Goal: Task Accomplishment & Management: Use online tool/utility

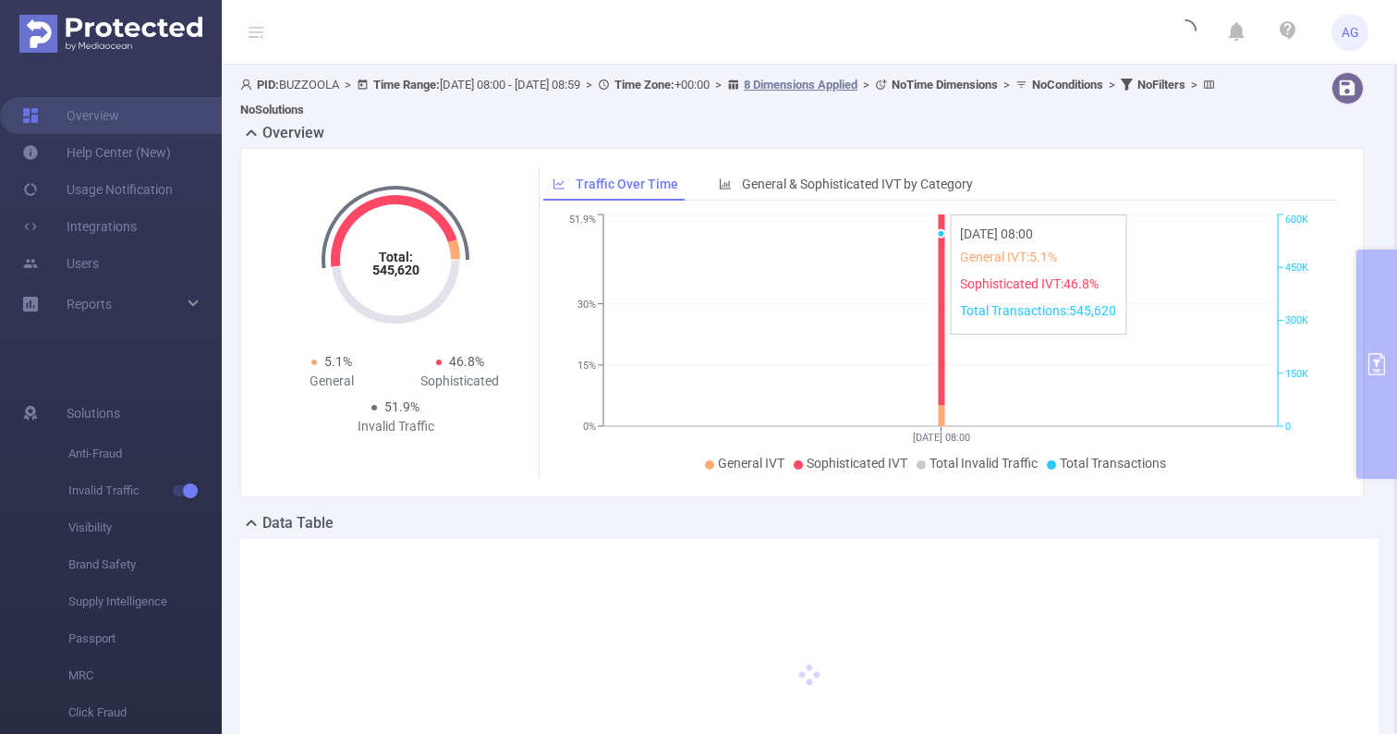
type input "[DATE] 08:00"
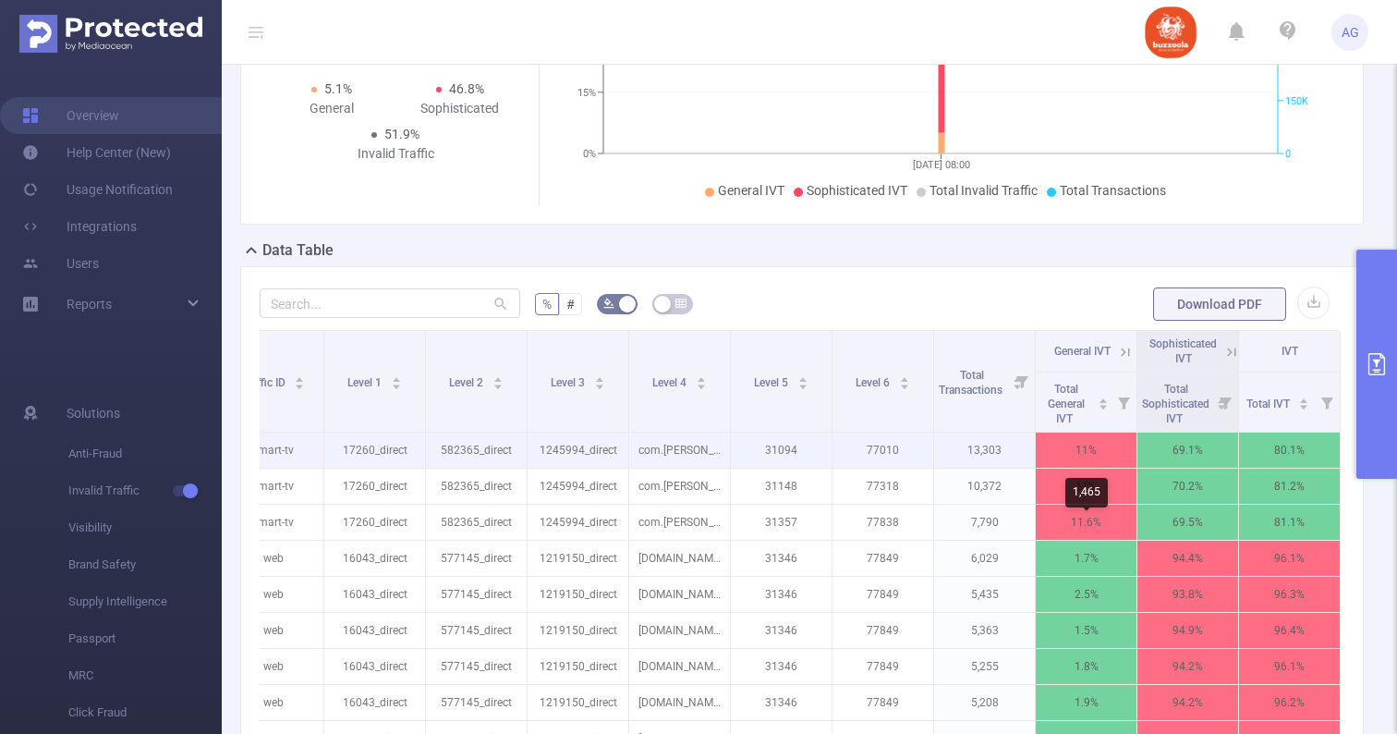
scroll to position [296, 0]
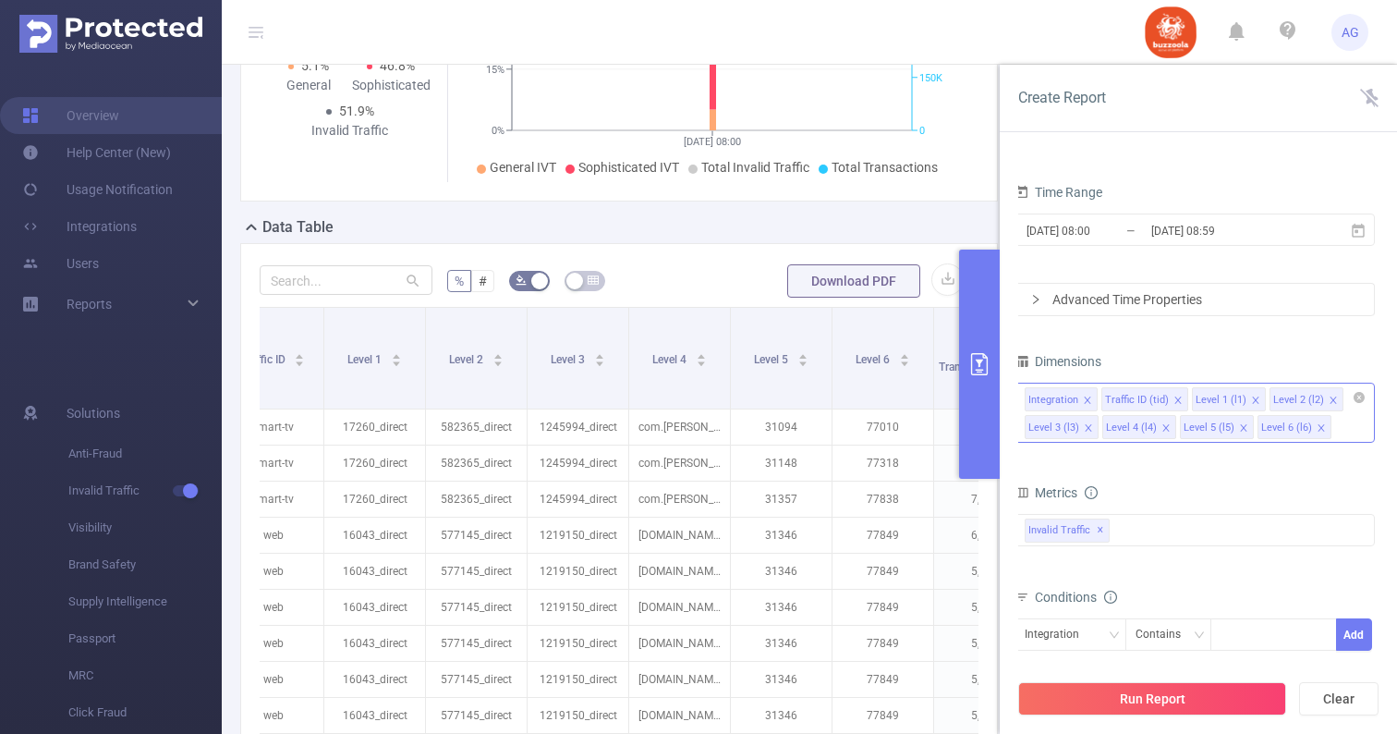
click at [1351, 421] on div "Integration Traffic ID (tid) Level 1 (l1) Level 2 (l2) Level 3 (l3) Level 4 (l4…" at bounding box center [1195, 413] width 360 height 60
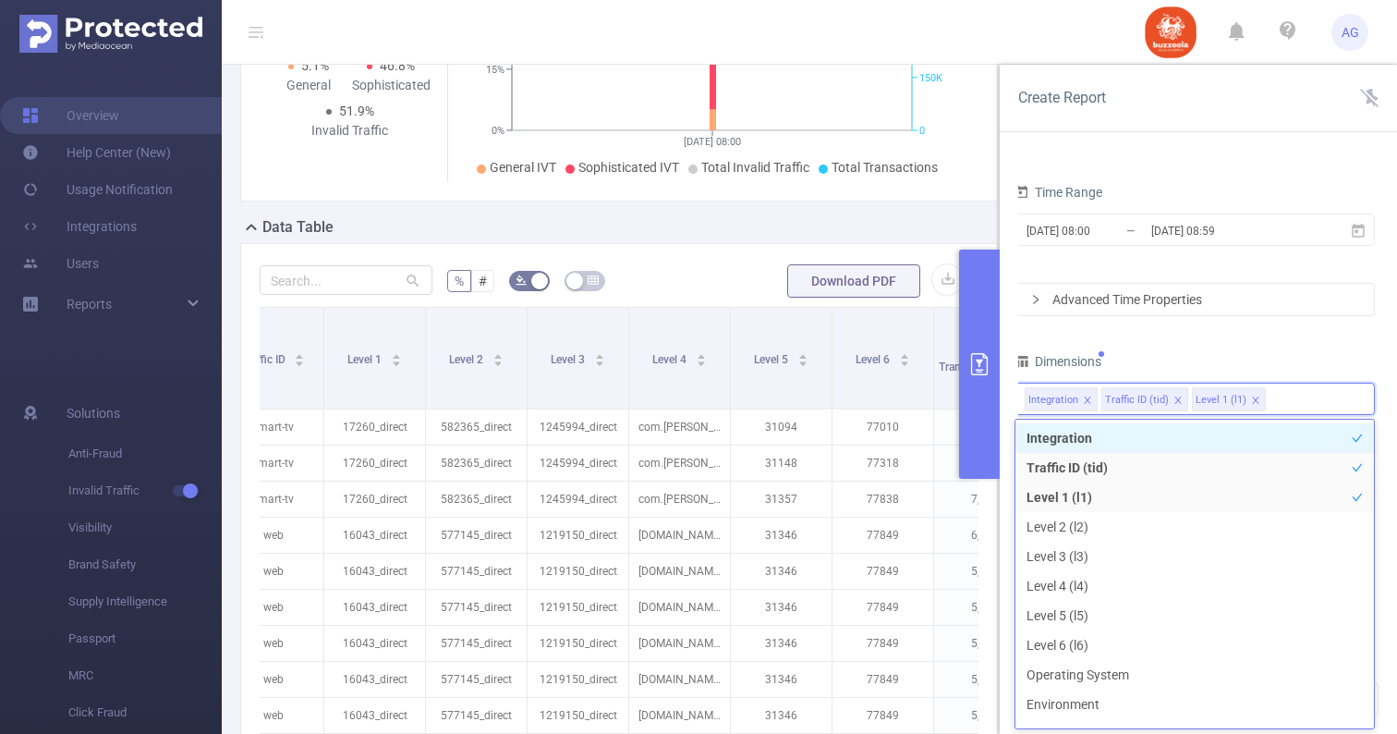
click at [1326, 340] on div "PID 1000692 - BUZZOOLA 1000692 - BUZZOOLA Time Range 2025-09-26 08:00 _ 2025-09…" at bounding box center [1195, 418] width 360 height 684
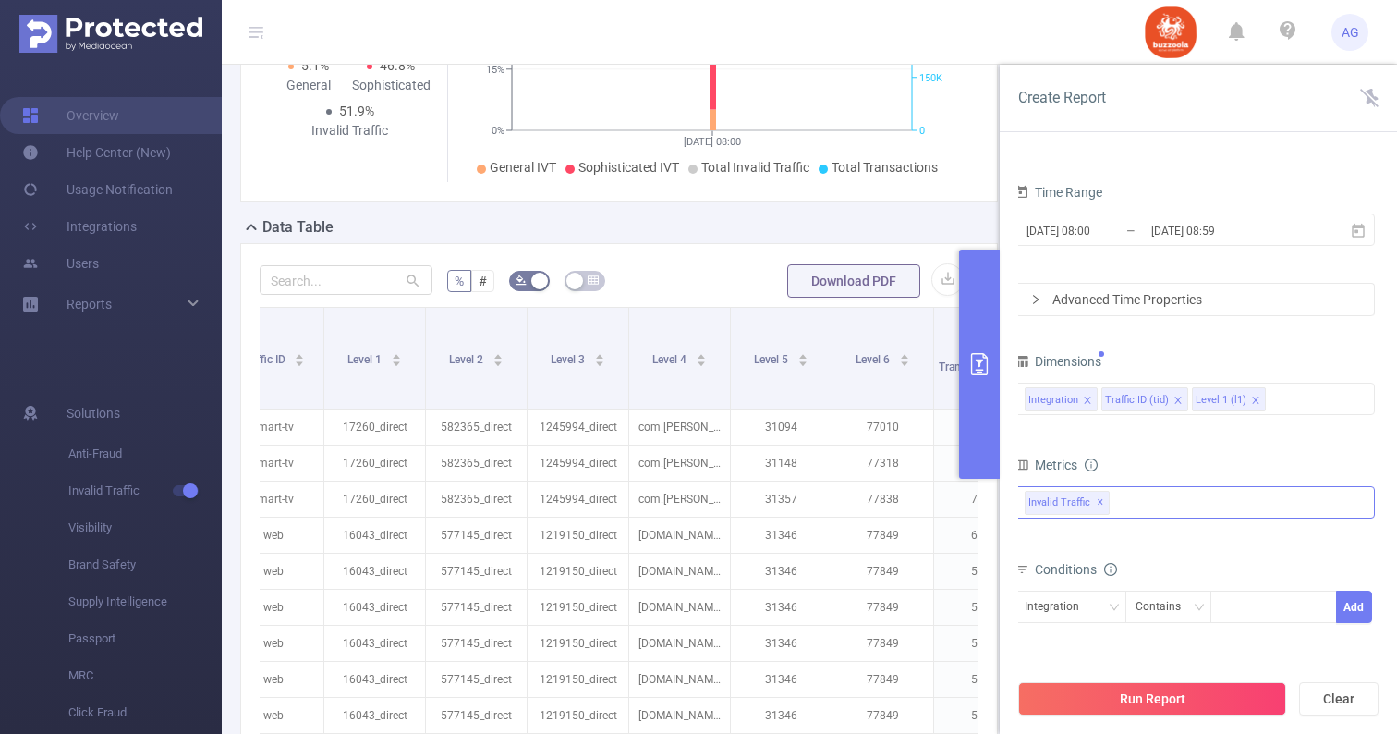
click at [1089, 499] on span "Invalid Traffic ✕" at bounding box center [1067, 503] width 85 height 24
click at [1104, 461] on div "Metrics" at bounding box center [1195, 467] width 360 height 30
click at [1058, 606] on div "Integration" at bounding box center [1058, 606] width 67 height 30
click at [1058, 705] on li "Level 1 (l1)" at bounding box center [1071, 704] width 112 height 30
click at [1248, 599] on div at bounding box center [1274, 606] width 106 height 30
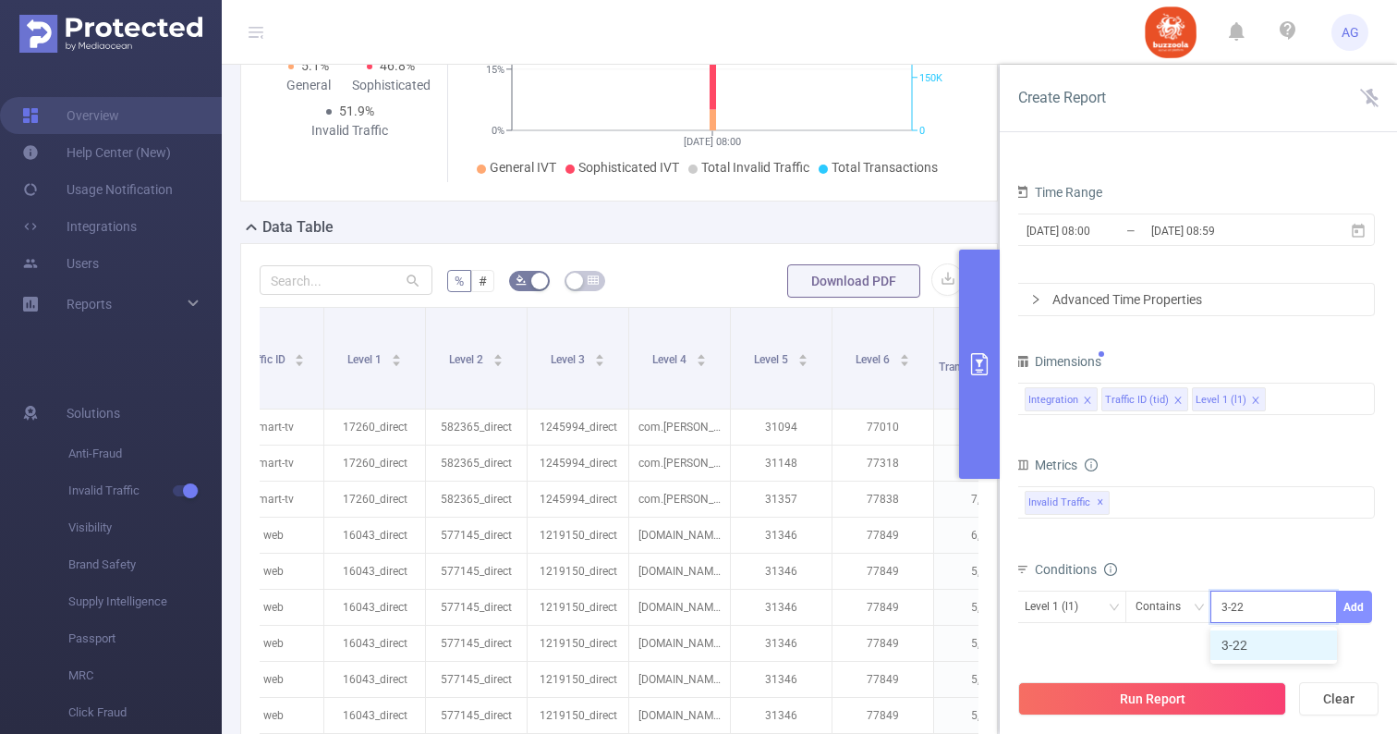
type input "3-22"
click at [1357, 602] on button "Add" at bounding box center [1354, 606] width 36 height 32
click at [1204, 236] on input "[DATE] 08:59" at bounding box center [1225, 230] width 150 height 25
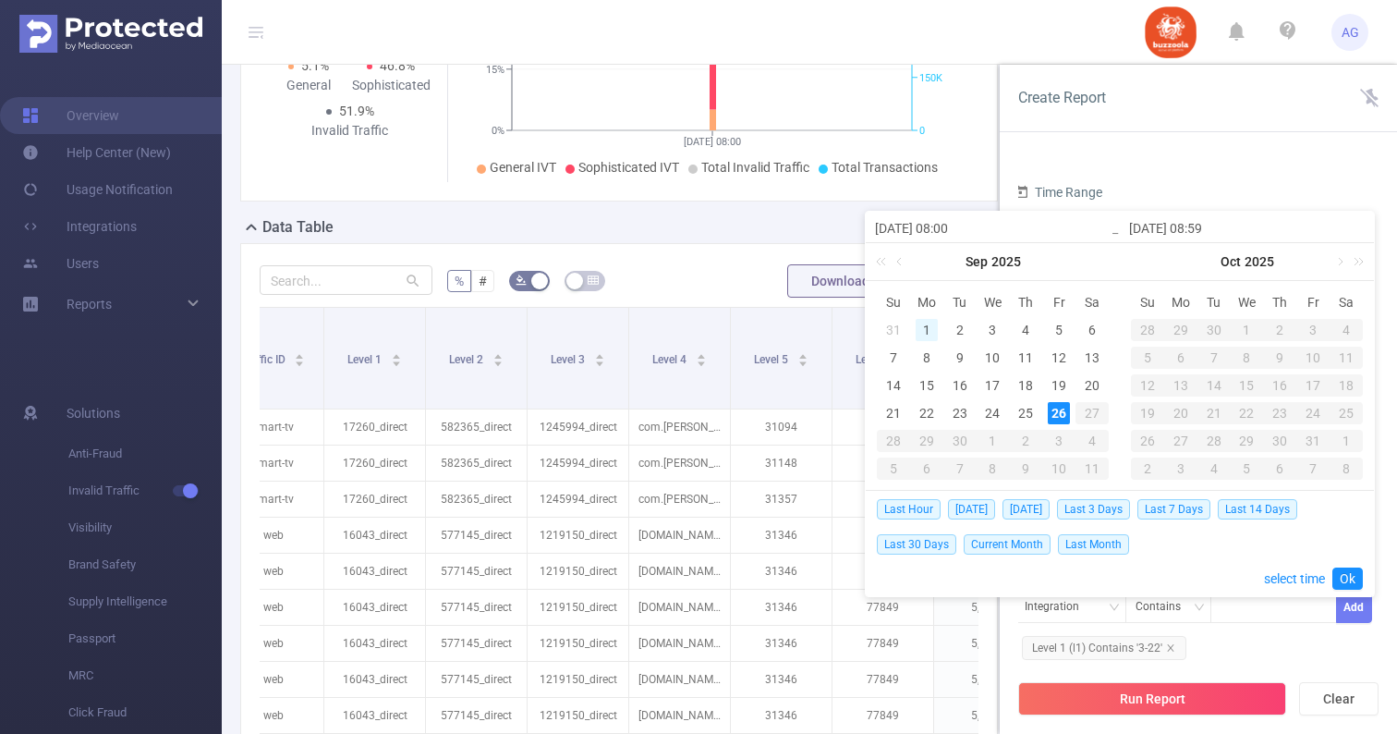
click at [925, 326] on div "1" at bounding box center [927, 330] width 22 height 22
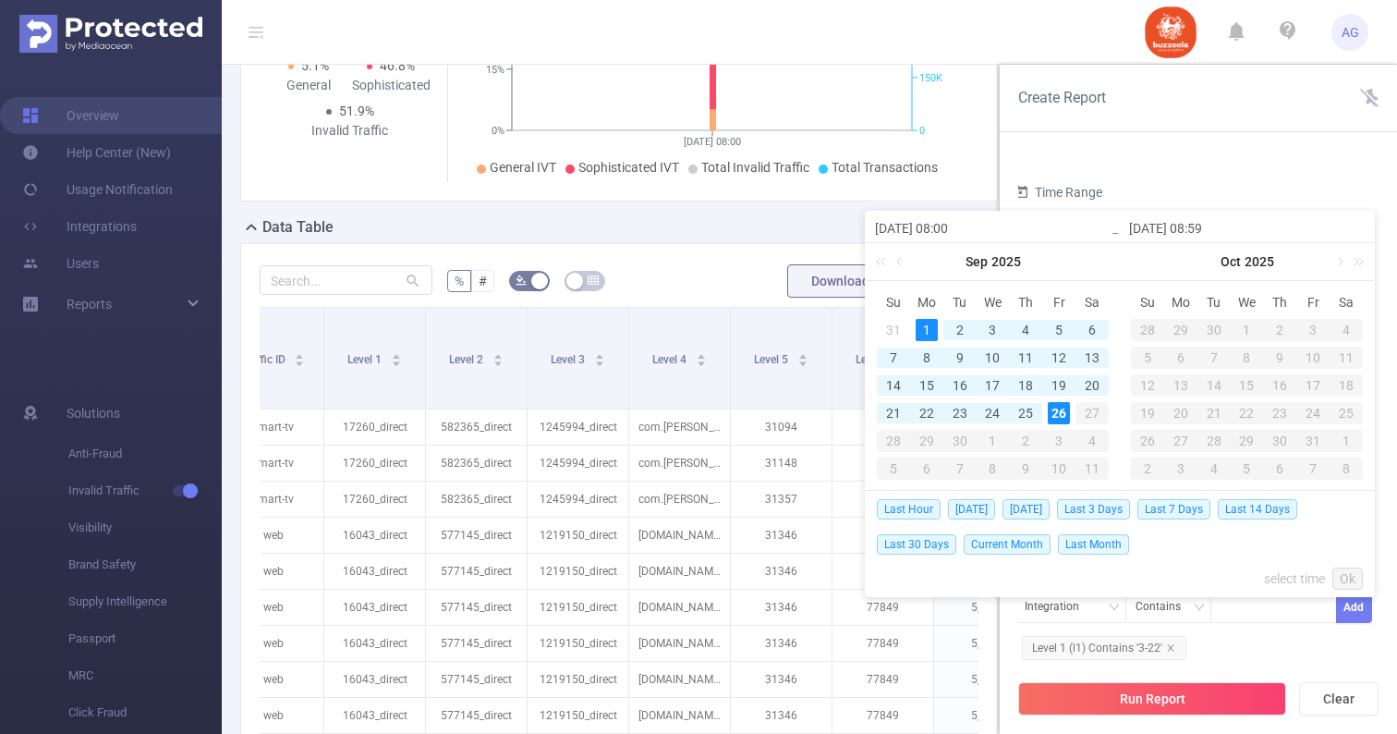
click at [1058, 406] on div "26" at bounding box center [1059, 413] width 22 height 22
type input "2025-09-01 08:00"
click at [1347, 581] on link "Ok" at bounding box center [1347, 578] width 30 height 22
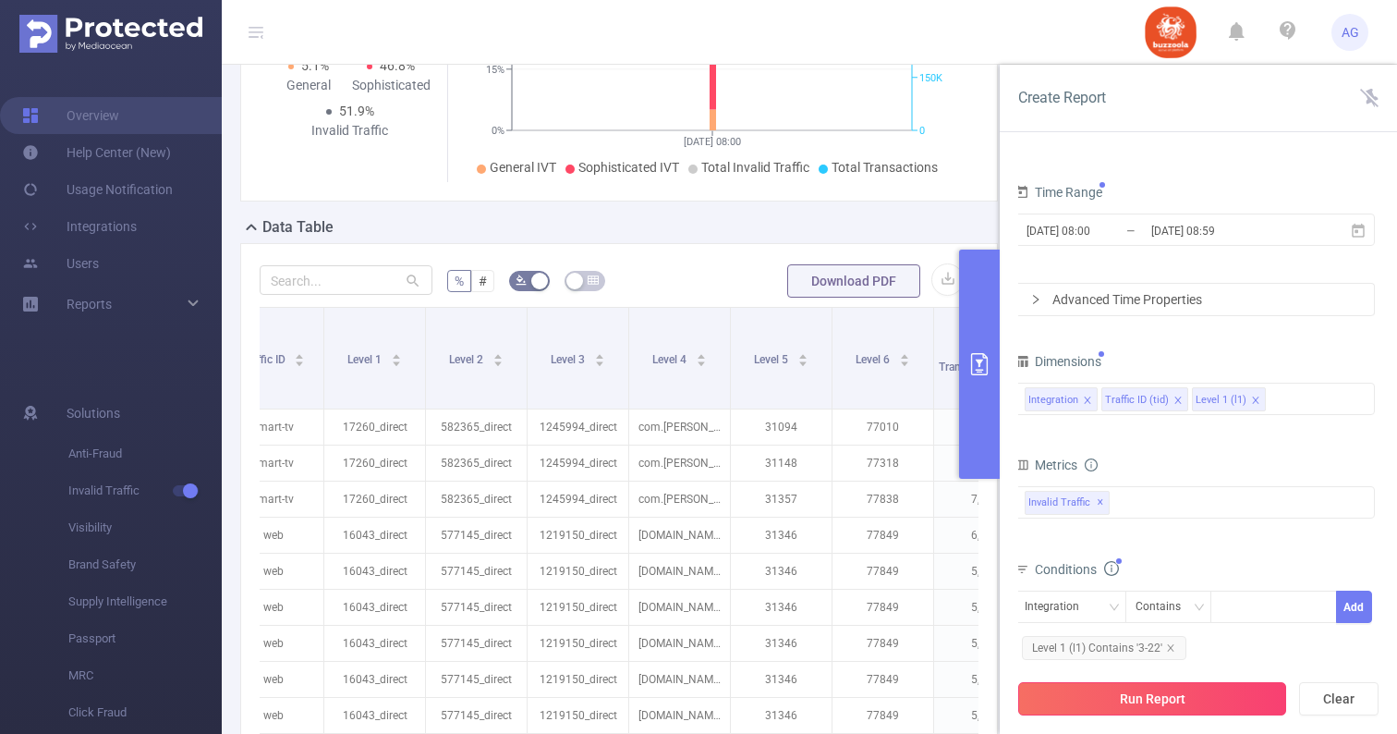
click at [1235, 693] on button "Run Report" at bounding box center [1152, 698] width 268 height 33
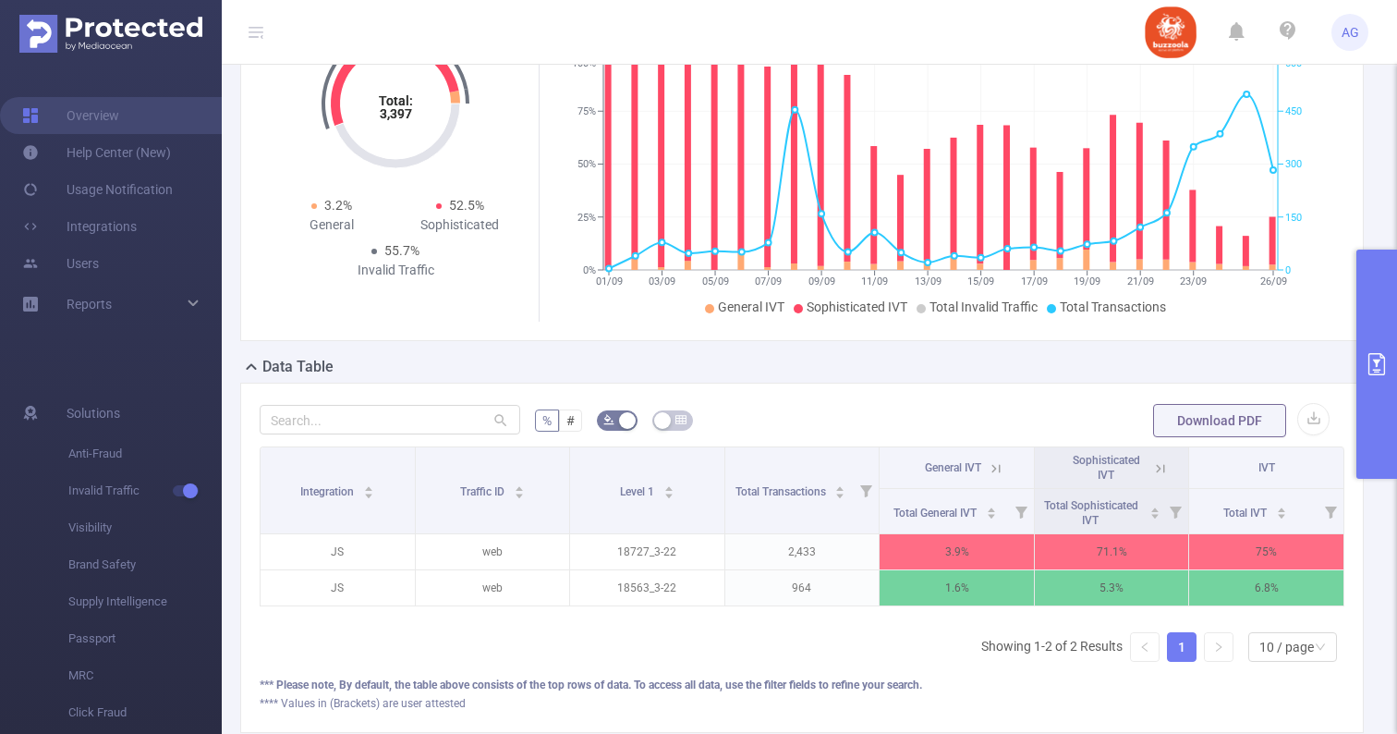
scroll to position [160, 0]
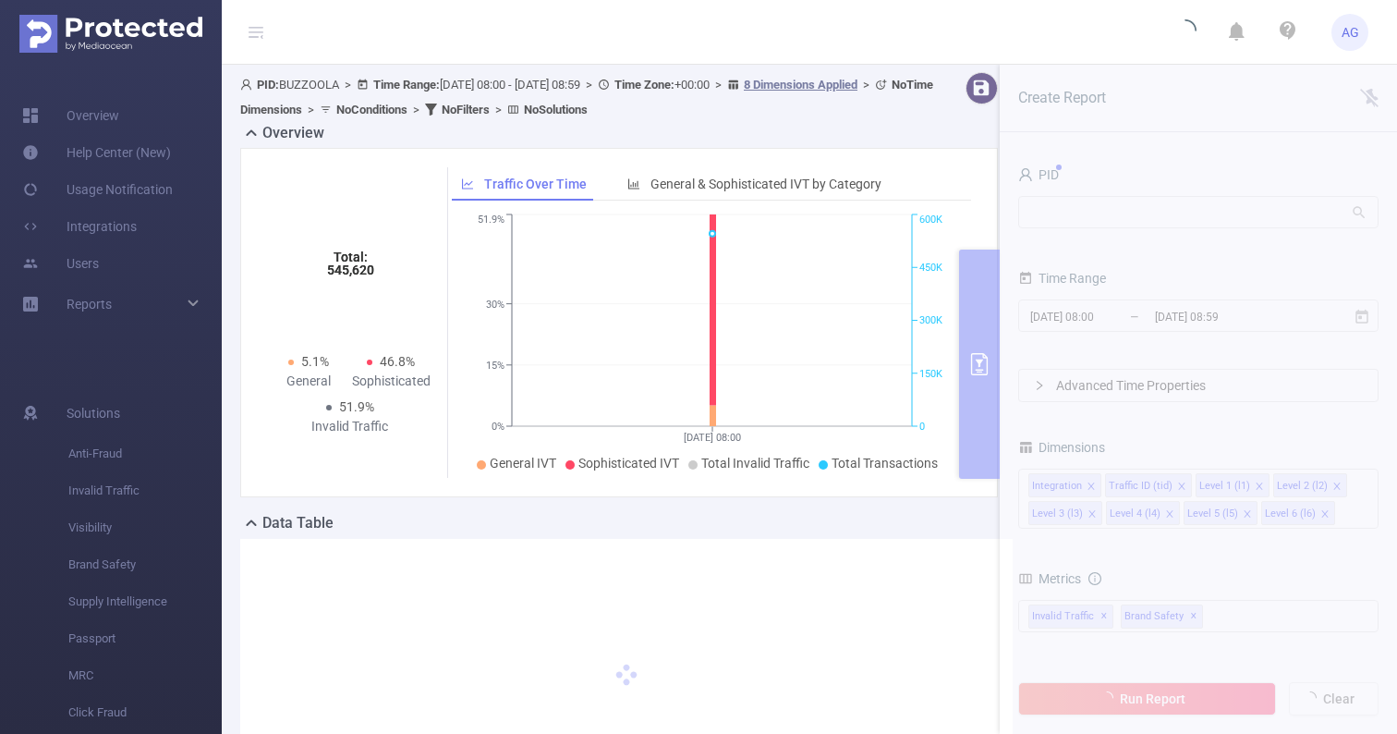
click at [1186, 382] on section "PID: BUZZOOLA > Time Range: [DATE] 08:00 - [DATE] 08:59 > Time Zone: +00:00 > 8…" at bounding box center [809, 459] width 1175 height 788
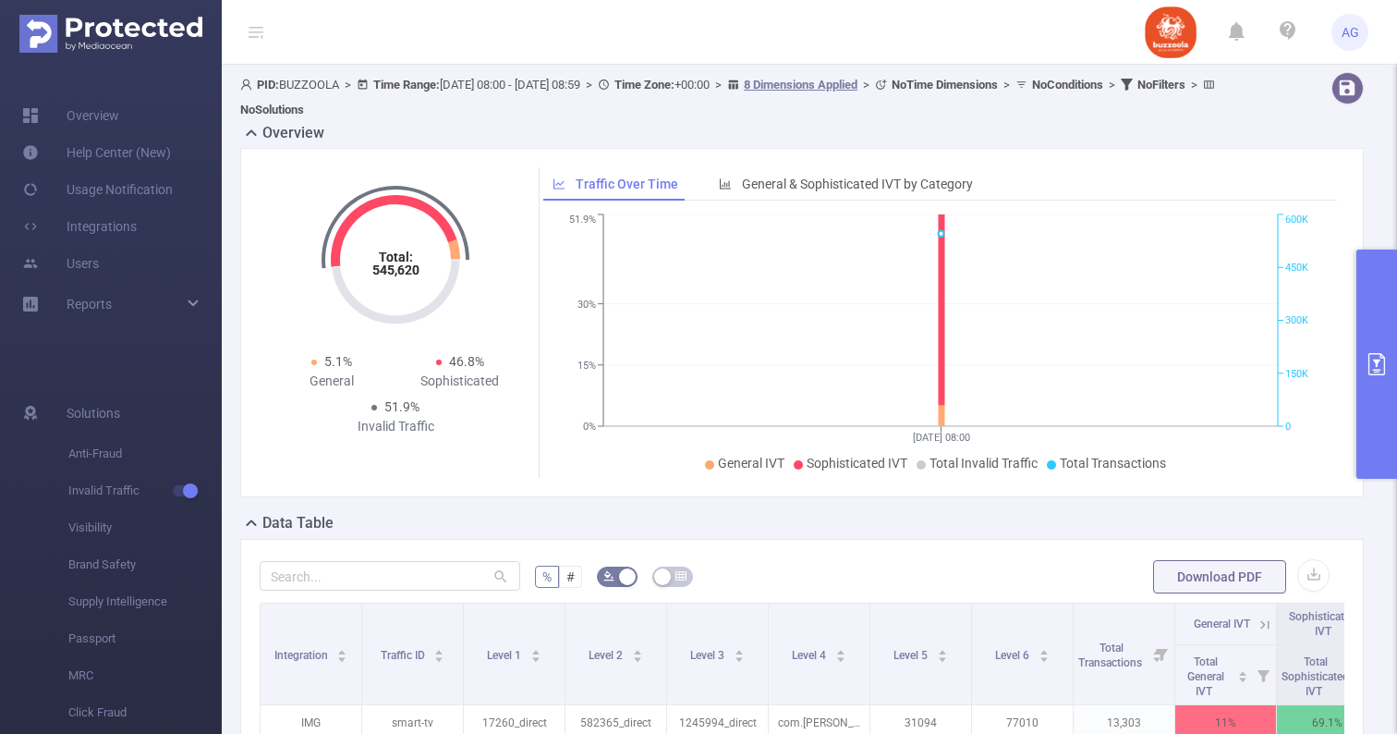
click at [1351, 29] on span "AG" at bounding box center [1351, 32] width 18 height 37
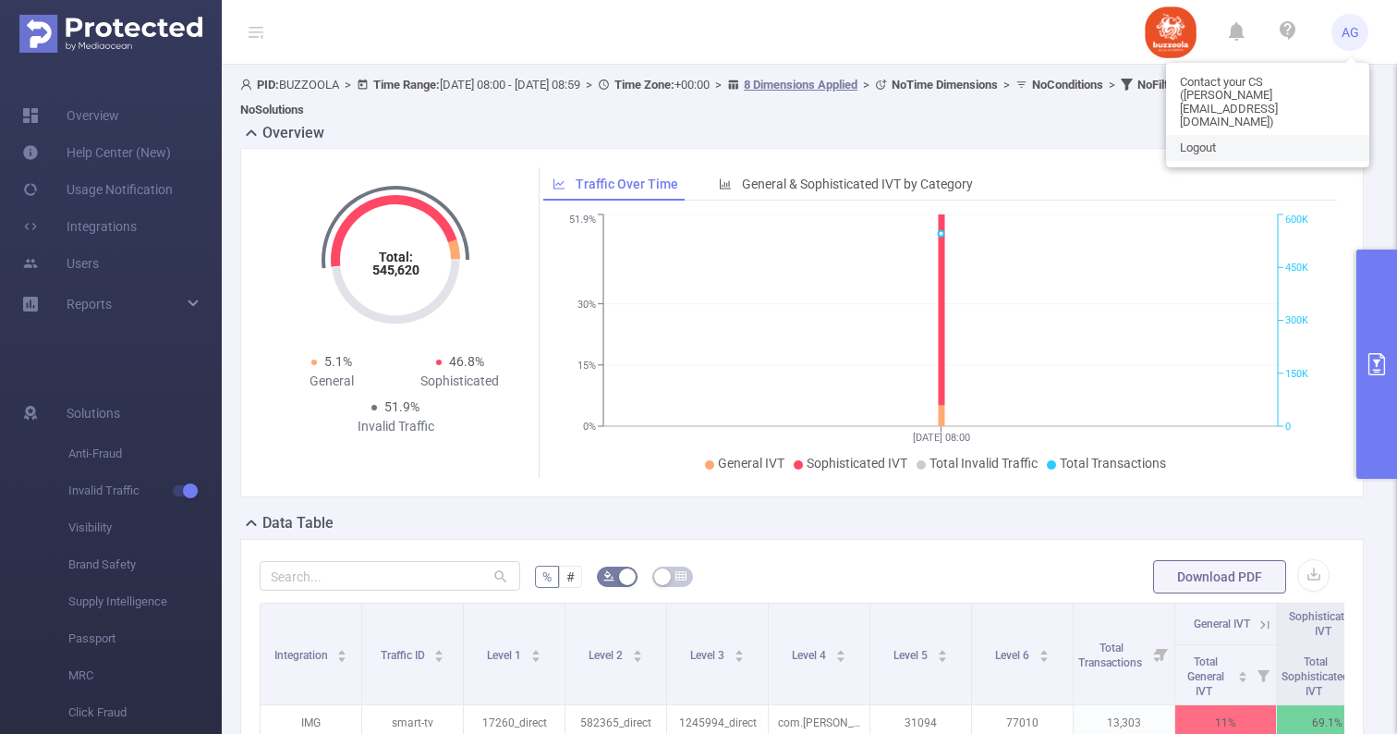
click at [1238, 135] on link "Logout" at bounding box center [1267, 148] width 203 height 26
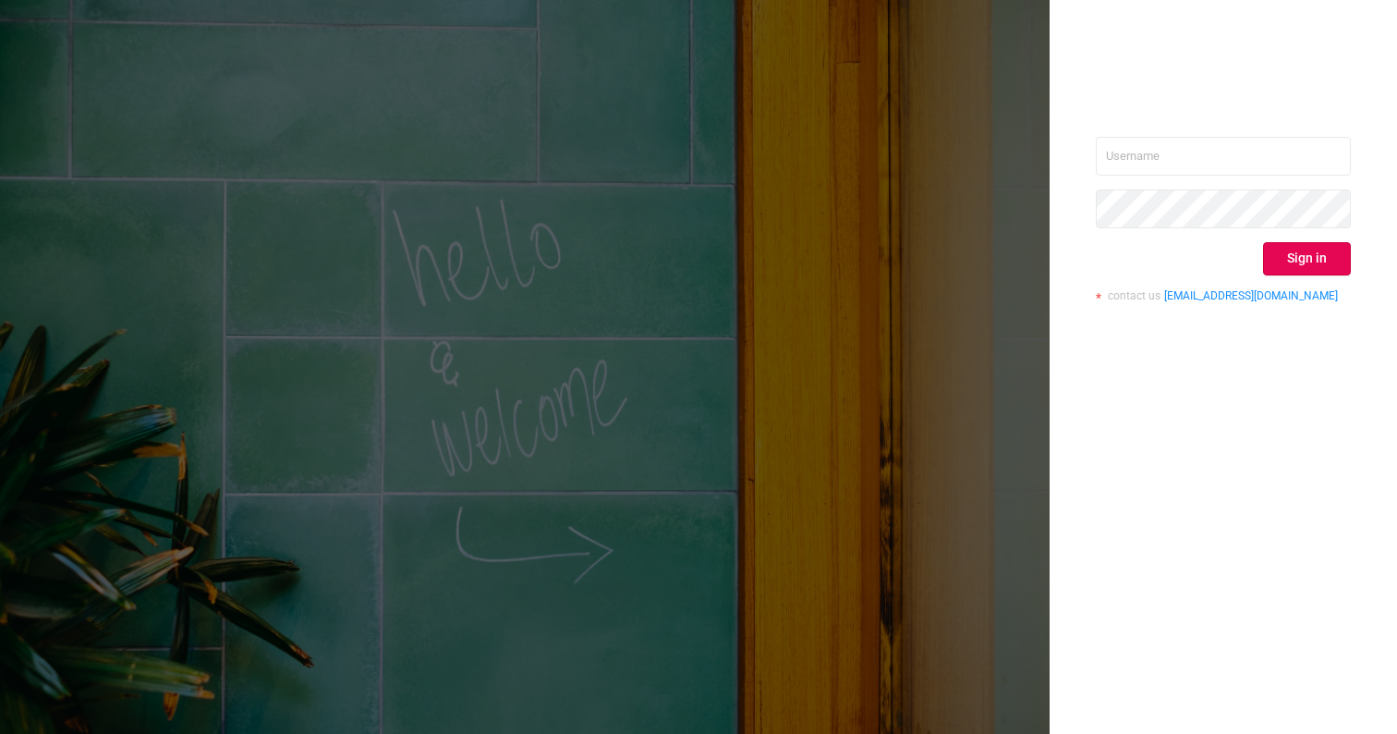
click at [1215, 126] on div "Sign in contact us [EMAIL_ADDRESS][DOMAIN_NAME]" at bounding box center [1223, 367] width 347 height 734
click at [1204, 162] on input "text" at bounding box center [1223, 156] width 255 height 39
type input "[EMAIL_ADDRESS][DOMAIN_NAME]"
click at [1326, 256] on button "Sign in" at bounding box center [1307, 258] width 88 height 33
